Goal: Task Accomplishment & Management: Complete application form

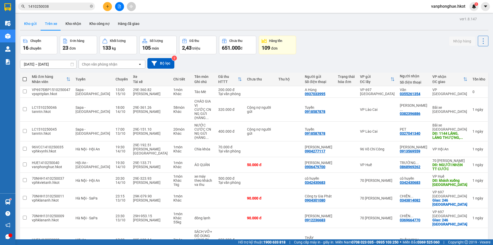
click at [36, 24] on button "Kho gửi" at bounding box center [30, 23] width 21 height 12
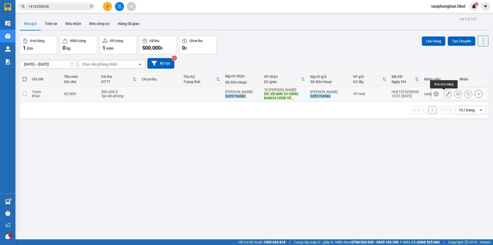
click at [446, 93] on icon at bounding box center [448, 94] width 4 height 4
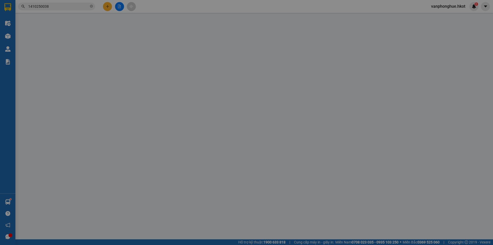
type input "0359704682"
type input "[PERSON_NAME]"
type input "0359704682"
type input "[PERSON_NAME]"
type input "XE MÁY ĐI CÙNG KHÁCH CODE VÉ G5VJ46"
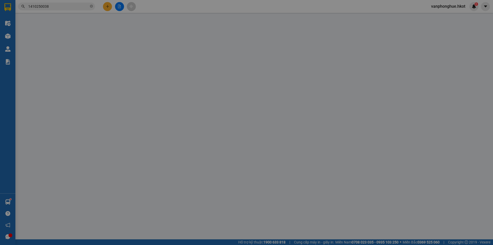
type input "0"
type input "500.000"
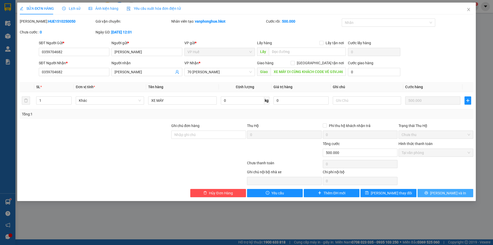
click at [442, 192] on span "[PERSON_NAME] và In" at bounding box center [448, 193] width 36 height 6
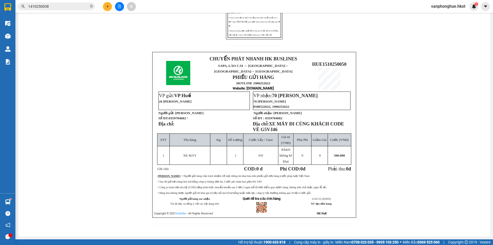
scroll to position [8, 0]
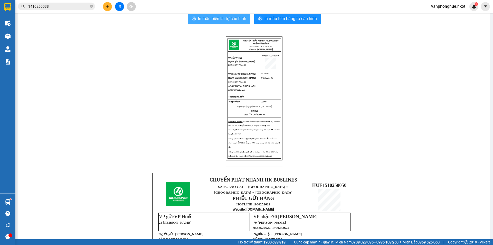
click at [220, 17] on span "In mẫu biên lai tự cấu hình" at bounding box center [222, 18] width 48 height 6
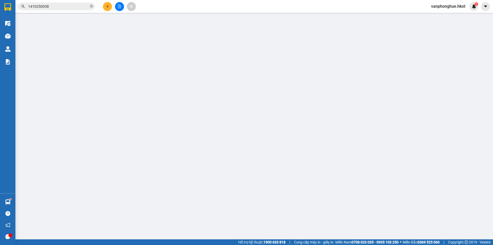
type input "0359704682"
type input "[PERSON_NAME]"
type input "0359704682"
type input "[PERSON_NAME]"
type input "XE MÁY ĐI CÙNG KHÁCH CODE VÉ G5VJ46"
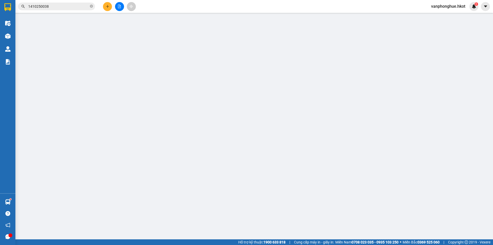
type input "0"
type input "500.000"
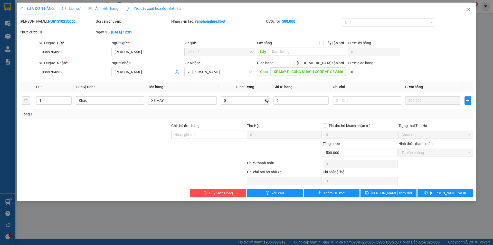
click at [338, 73] on input "XE MÁY ĐI CÙNG KHÁCH CODE VÉ G5VJ46" at bounding box center [308, 72] width 75 height 8
type input "XE MÁY ĐI CÙNG KHÁCH CODE VÉ G5VJ46 - KHÁCH XUỐNG GO [GEOGRAPHIC_DATA]"
click at [444, 192] on span "[PERSON_NAME] và In" at bounding box center [448, 193] width 36 height 6
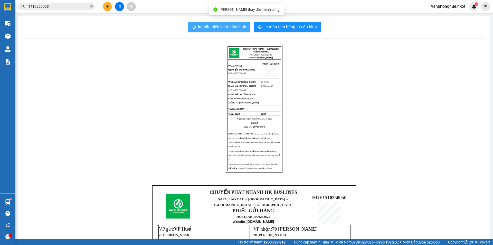
click at [223, 25] on span "In mẫu biên lai tự cấu hình" at bounding box center [222, 27] width 48 height 6
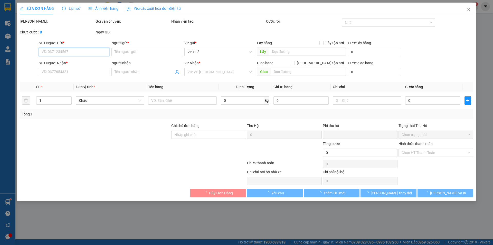
type input "0359704682"
type input "[PERSON_NAME]"
type input "0359704682"
type input "[PERSON_NAME]"
type input "XE MÁY ĐI CÙNG KHÁCH CODE VÉ G5VJ46 - KHÁCH XUỐNG GO [GEOGRAPHIC_DATA]"
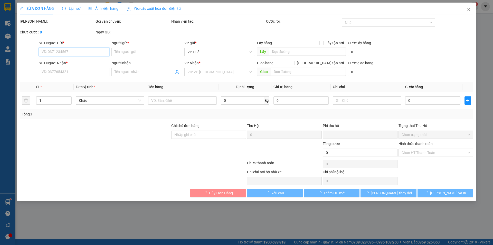
type input "0"
type input "500.000"
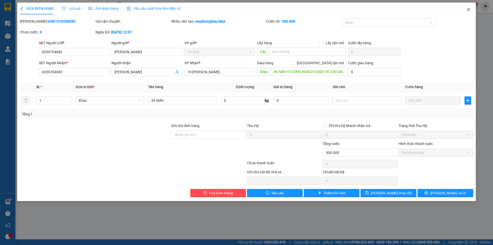
click at [468, 9] on icon "close" at bounding box center [468, 9] width 4 height 4
